Goal: Task Accomplishment & Management: Manage account settings

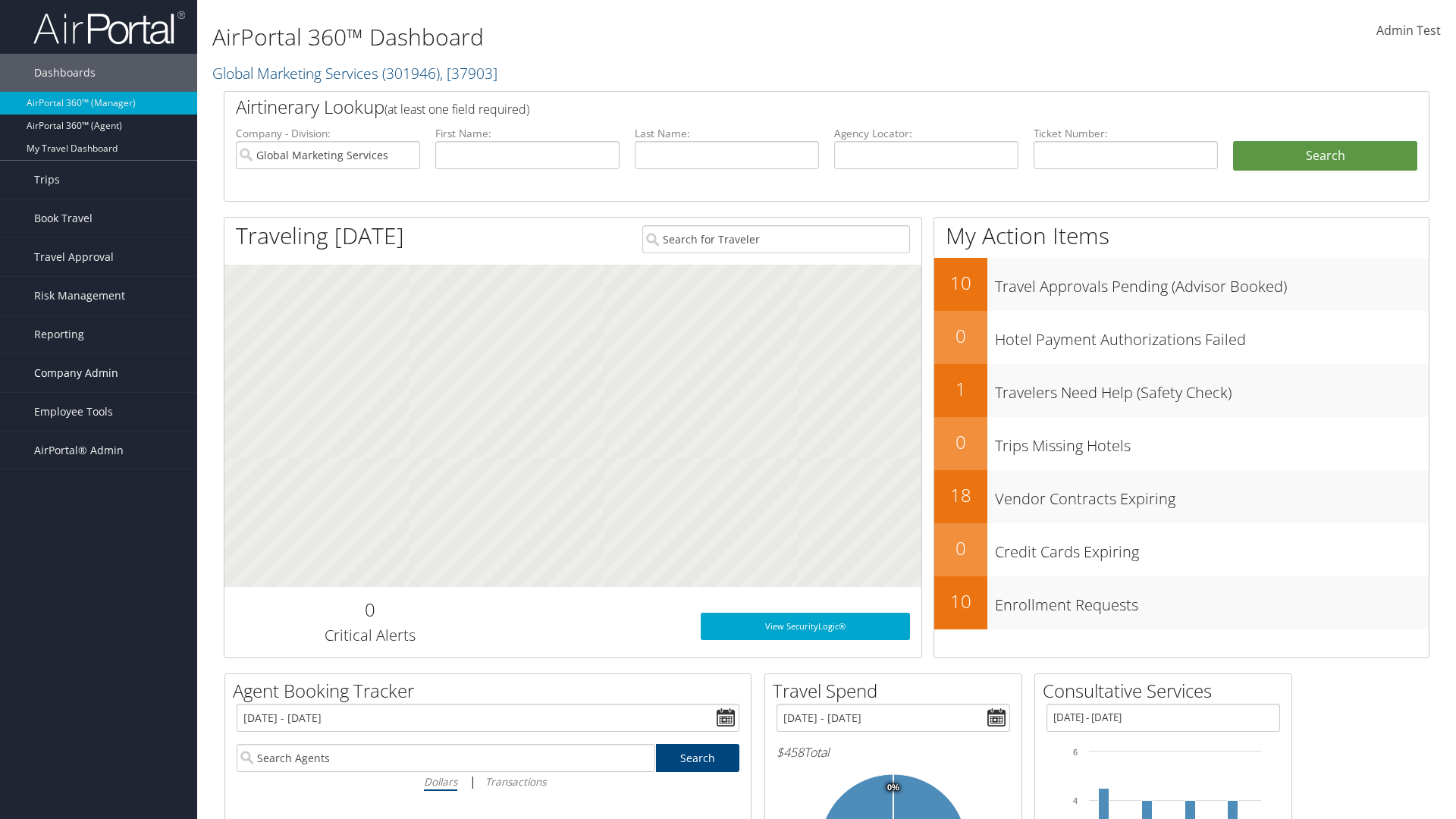
click at [98, 373] on span "Company Admin" at bounding box center [75, 373] width 84 height 38
click at [98, 449] on link "People" at bounding box center [98, 448] width 197 height 23
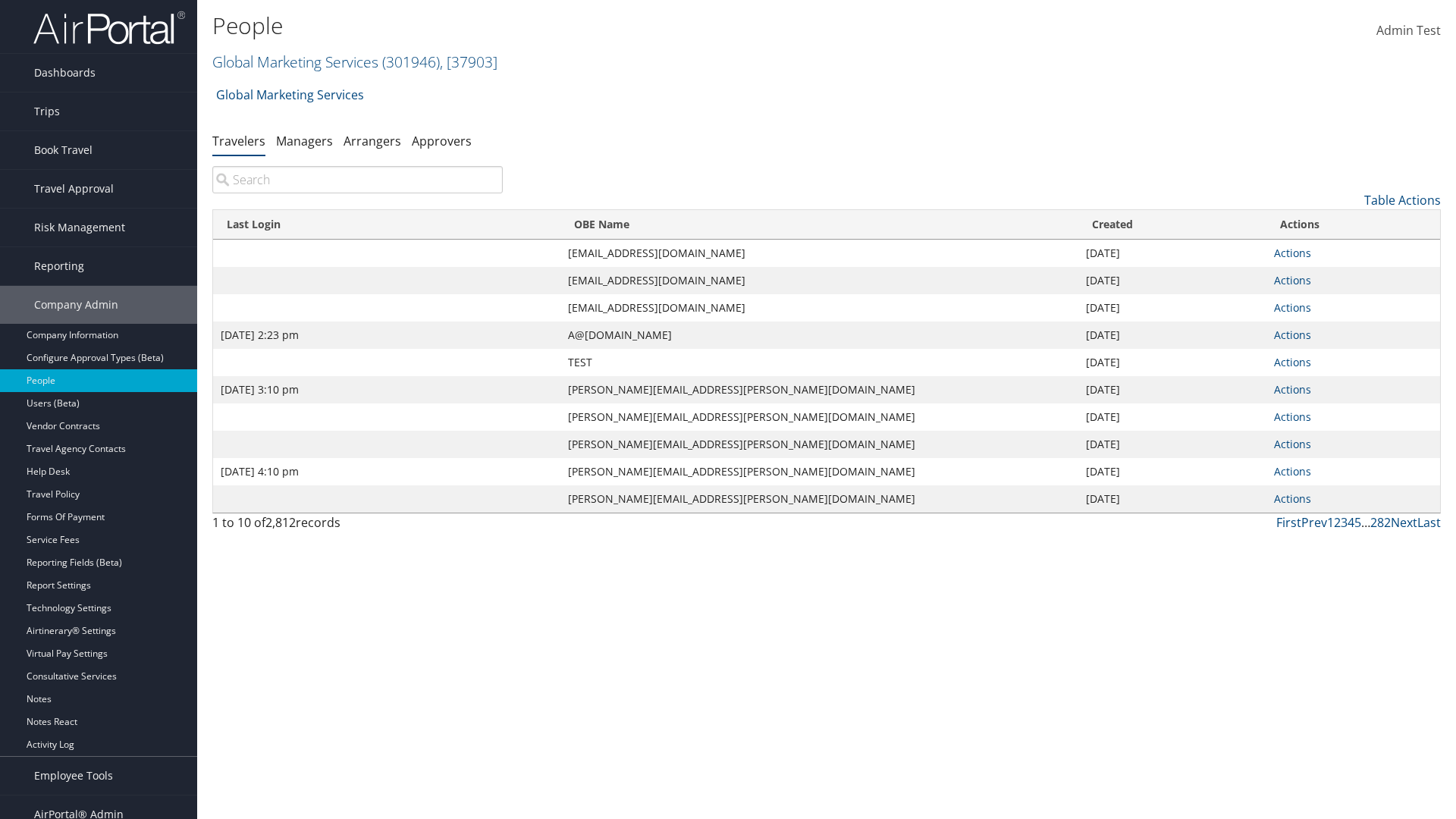
click at [357, 179] on input "search" at bounding box center [357, 180] width 290 height 28
type input "[DATE] 2:23 pm"
